Goal: Task Accomplishment & Management: Manage account settings

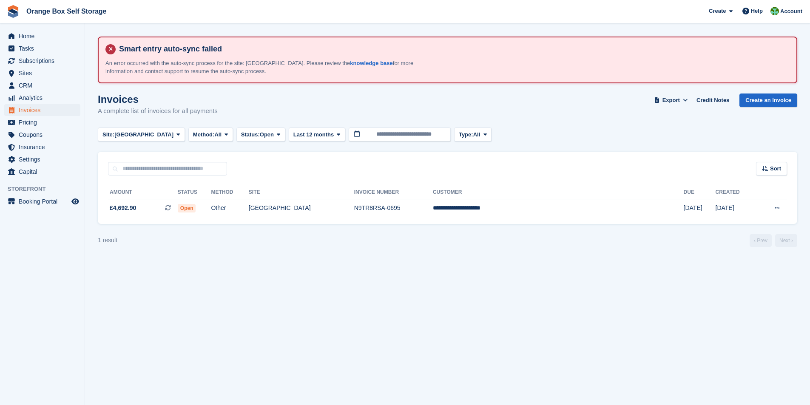
click at [111, 49] on icon at bounding box center [110, 49] width 10 height 10
click at [150, 137] on span "[GEOGRAPHIC_DATA]" at bounding box center [143, 134] width 59 height 9
click at [125, 153] on link "All" at bounding box center [141, 154] width 79 height 15
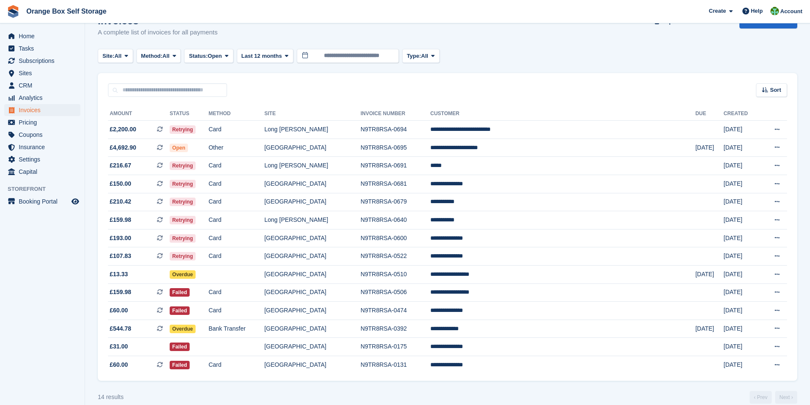
scroll to position [90, 0]
